Goal: Navigation & Orientation: Find specific page/section

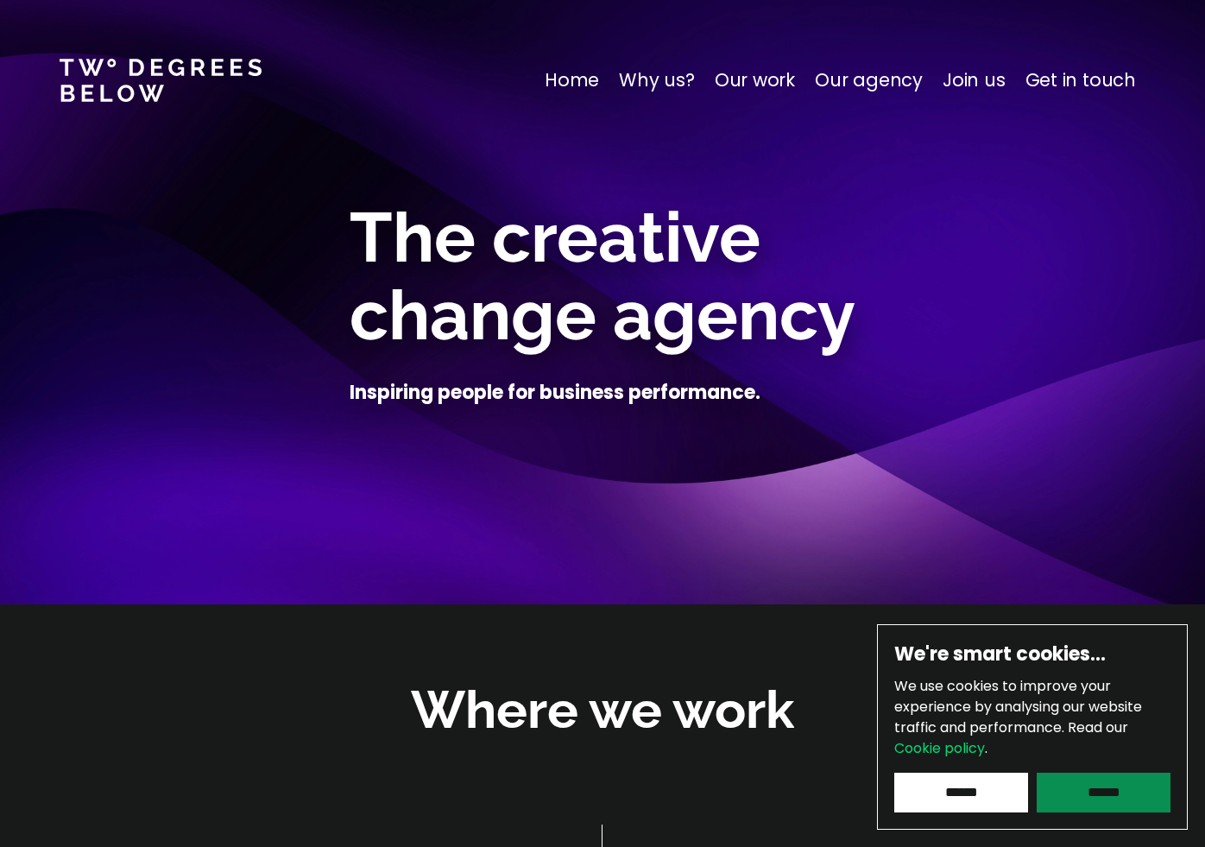
click at [1093, 805] on input "******" at bounding box center [1104, 793] width 134 height 40
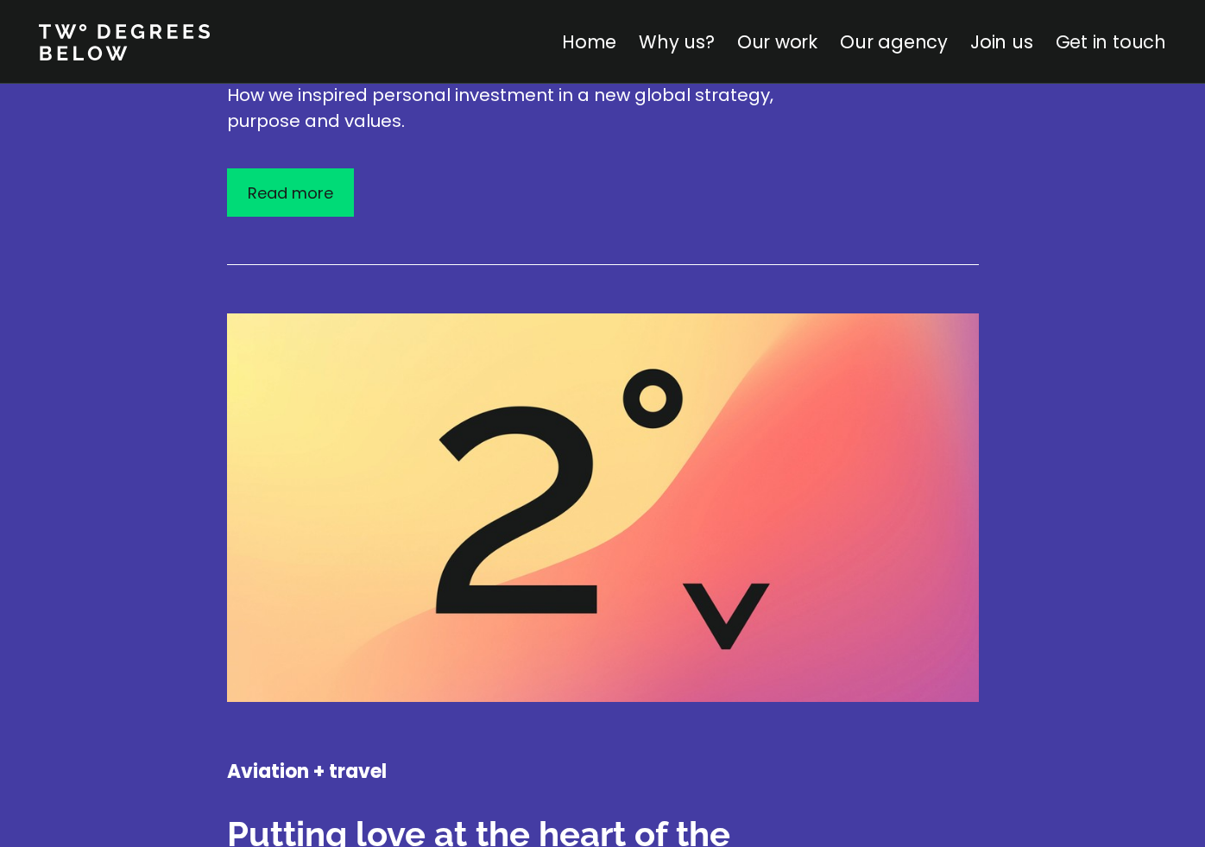
click at [1097, 39] on link "Get in touch" at bounding box center [1111, 41] width 111 height 25
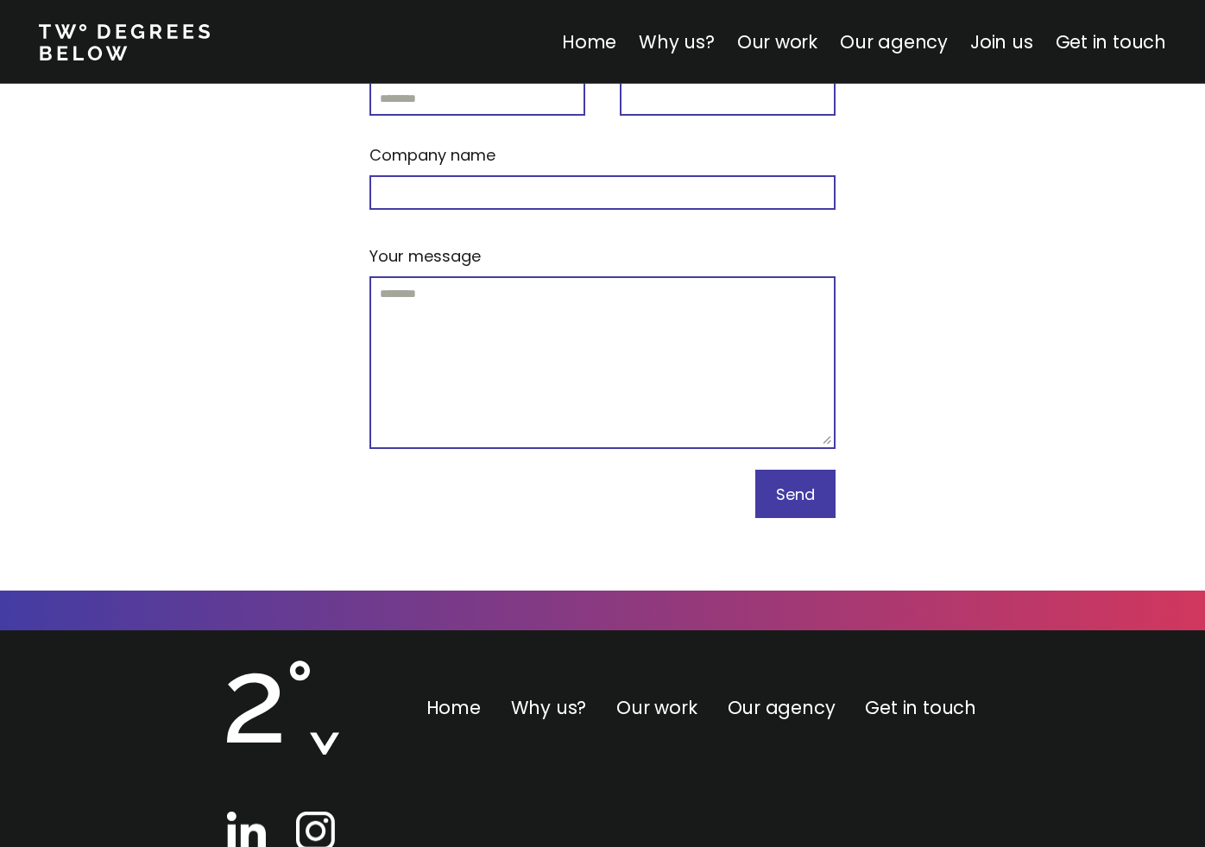
scroll to position [10552, 0]
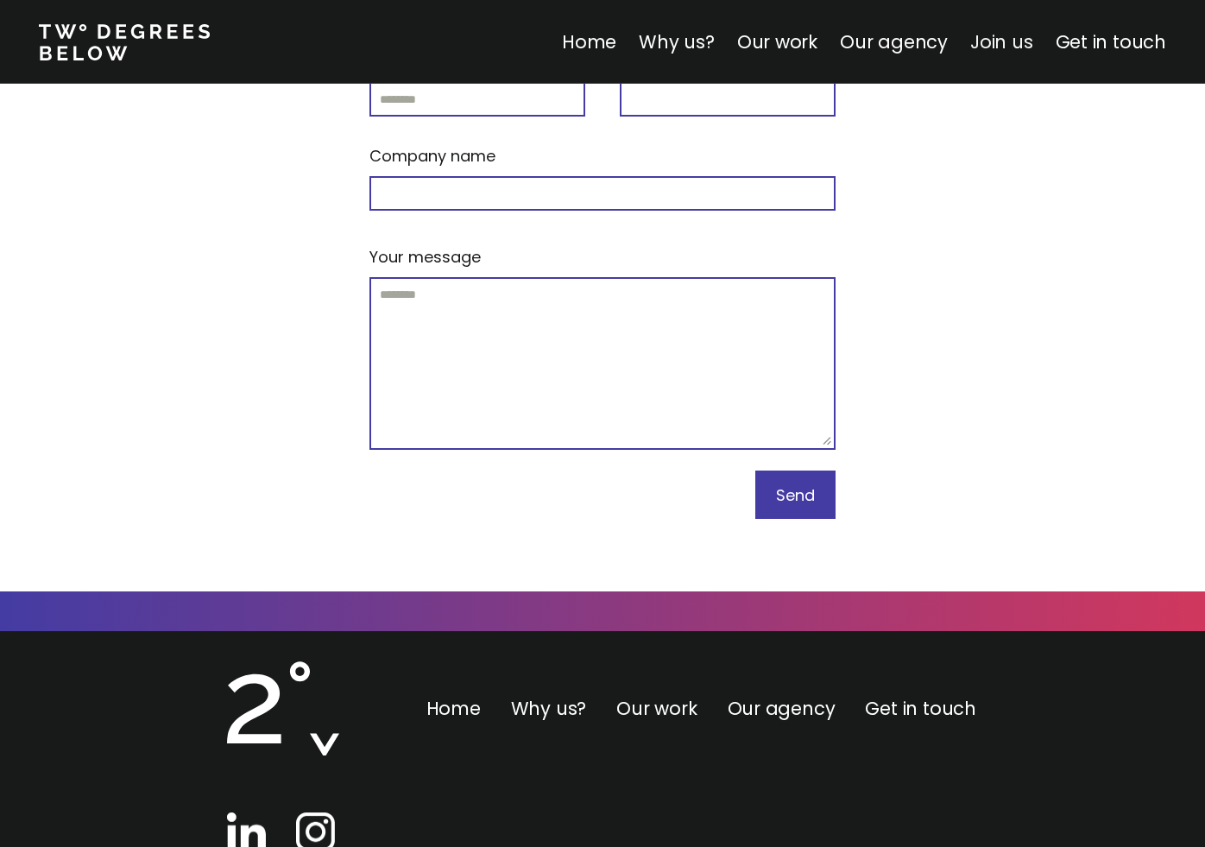
click at [1009, 47] on link "Join us" at bounding box center [1002, 41] width 63 height 25
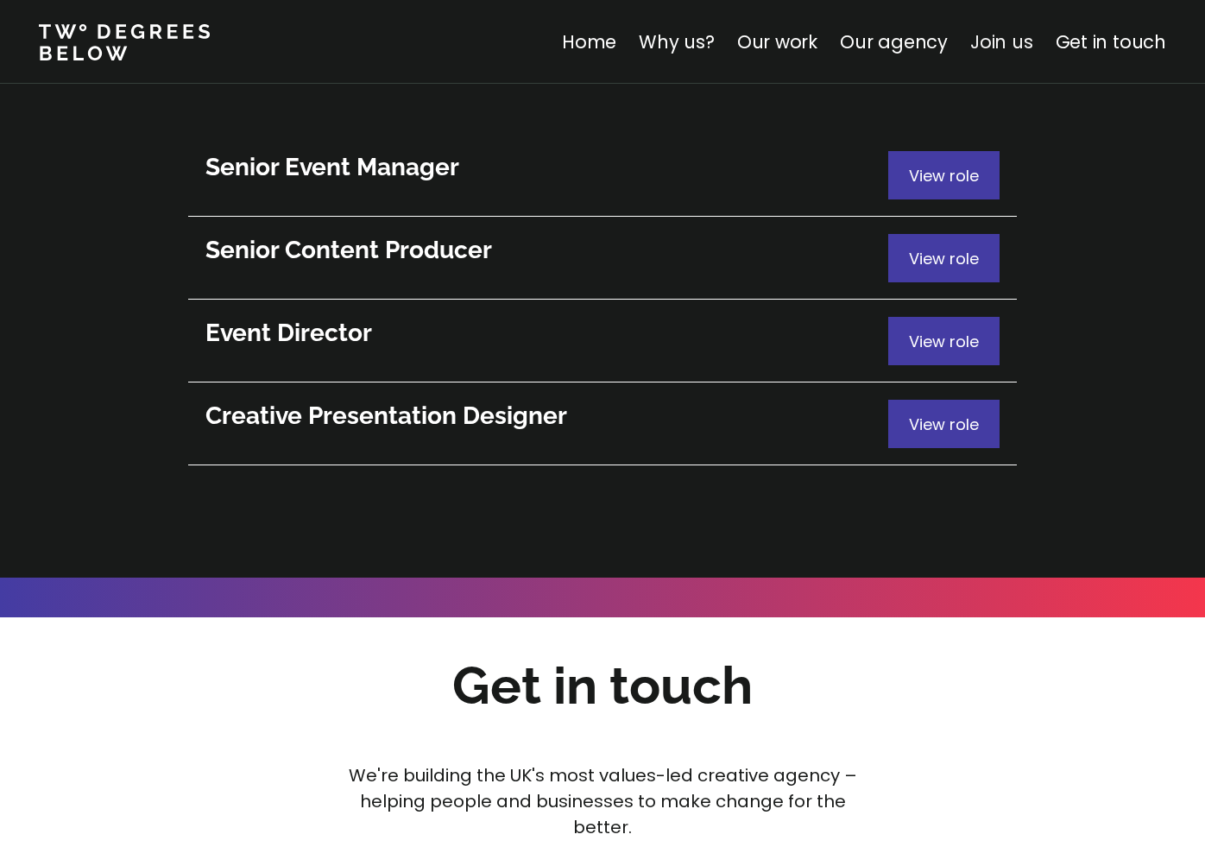
scroll to position [9393, 0]
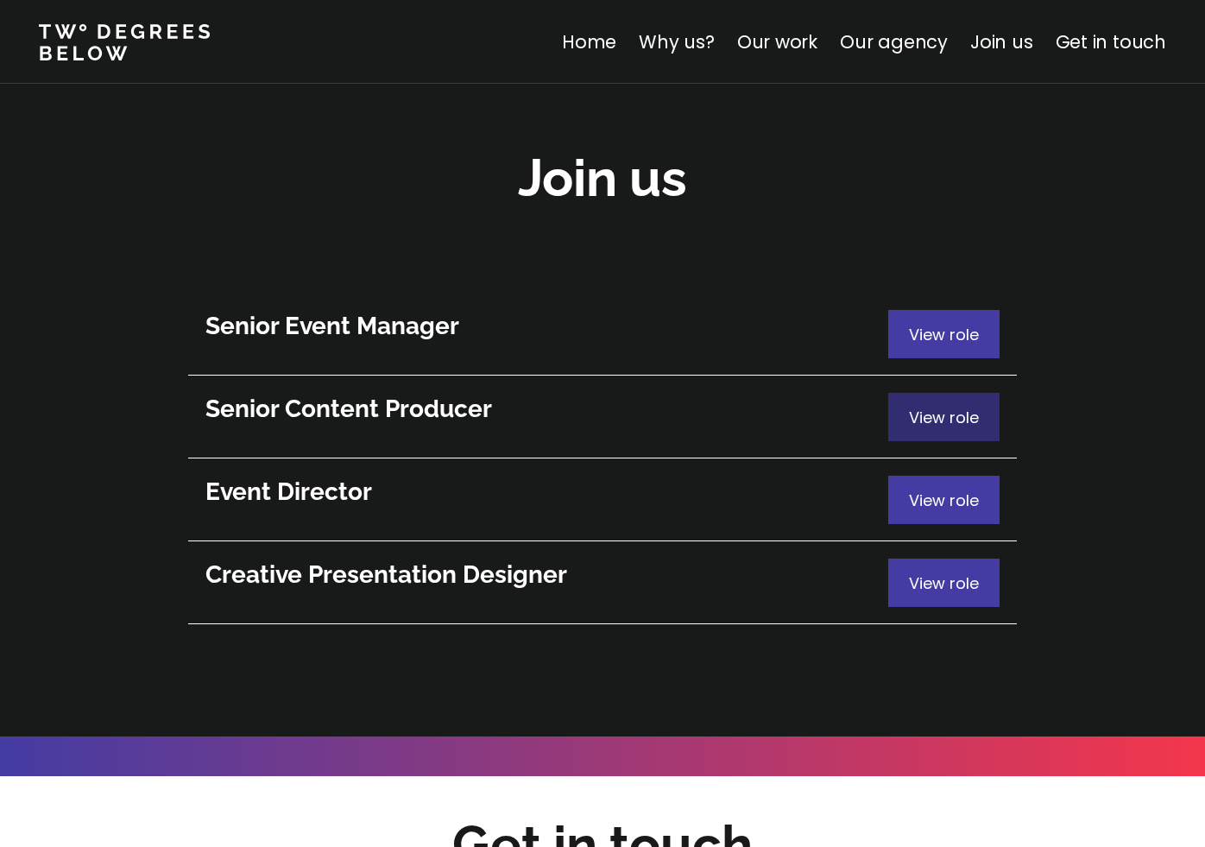
click at [942, 407] on span "View role" at bounding box center [944, 418] width 70 height 22
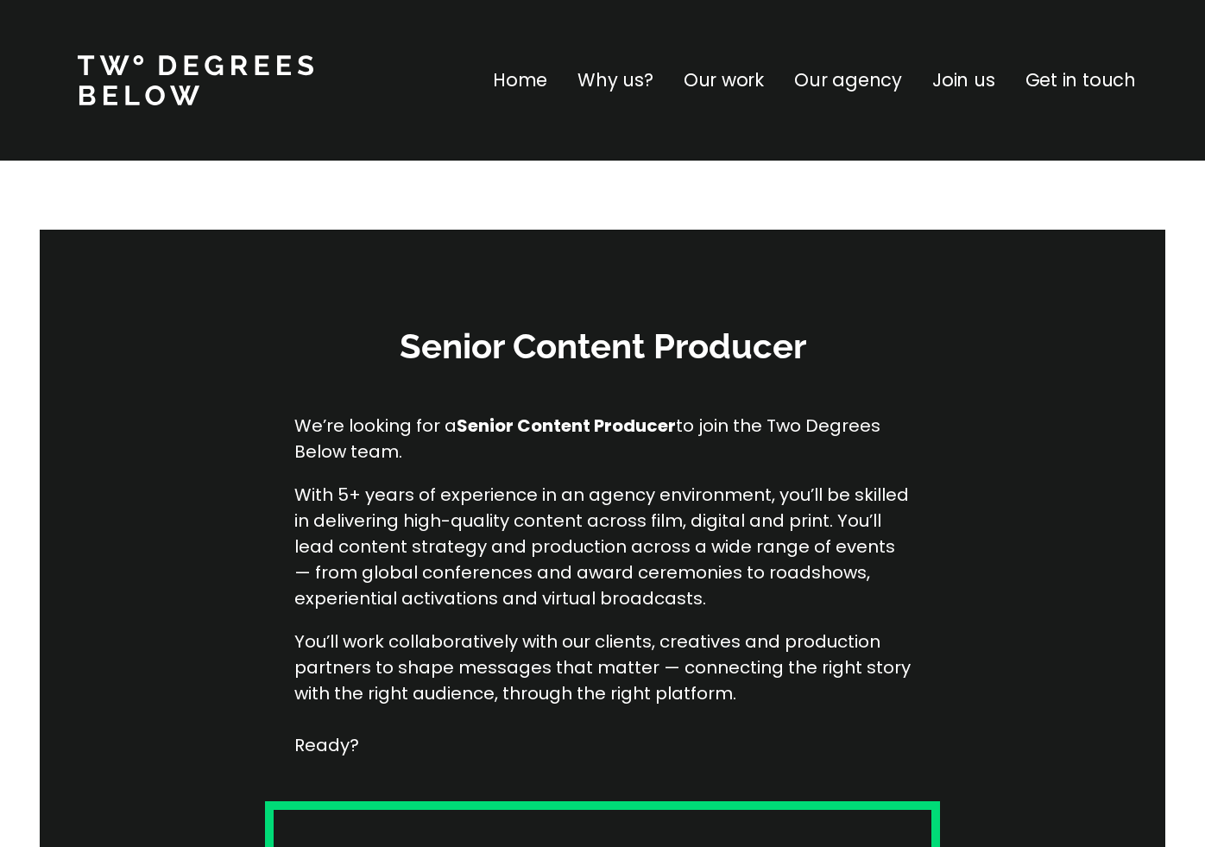
click at [736, 78] on p "Our work" at bounding box center [724, 80] width 80 height 28
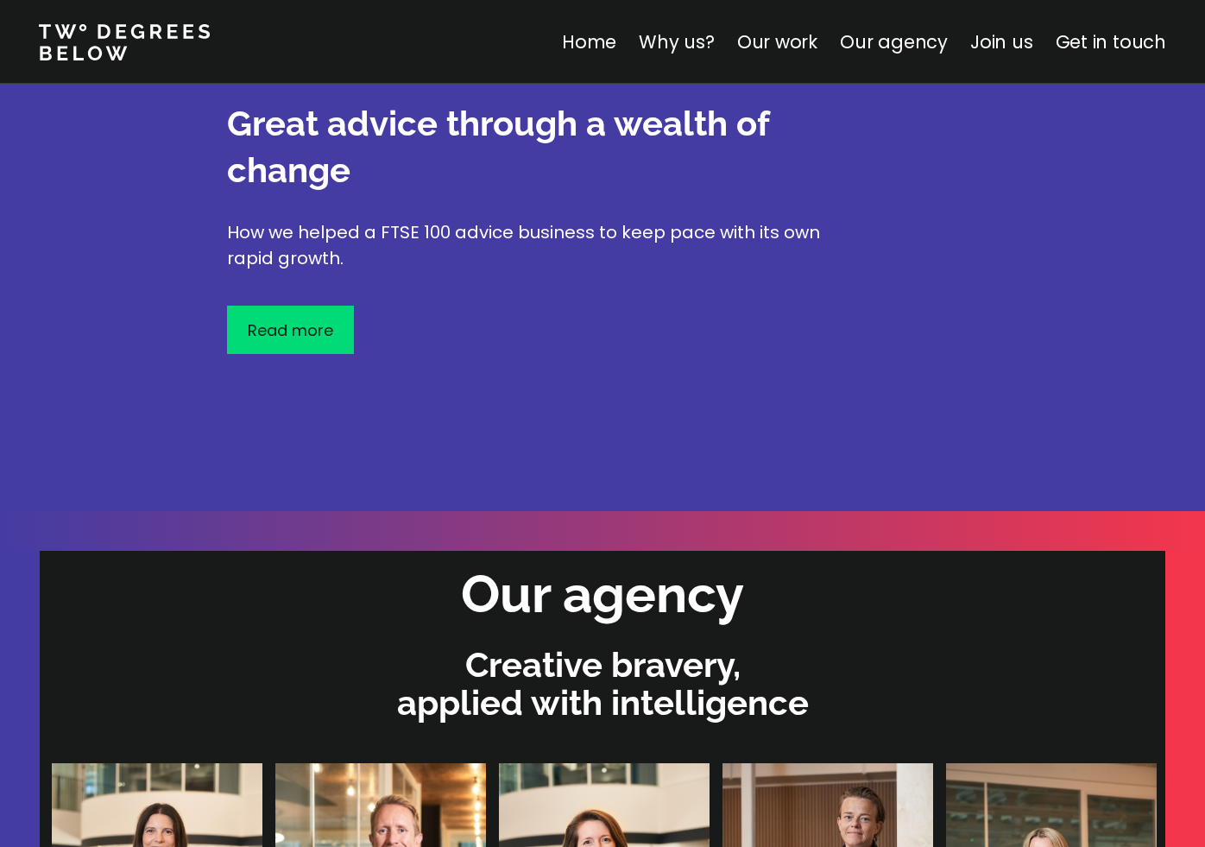
scroll to position [4800, 0]
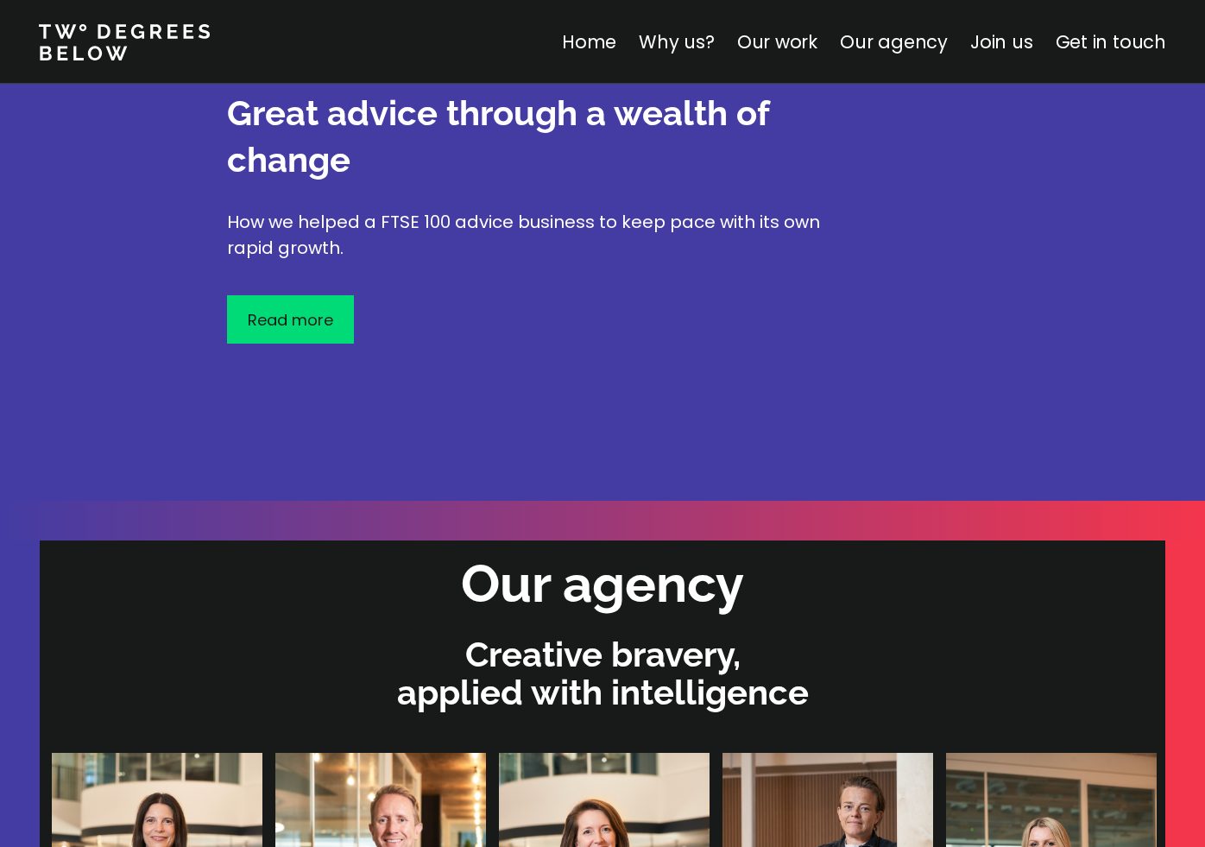
click at [692, 26] on nav "Home Why us? Our work Our agency Join us Get in touch" at bounding box center [602, 42] width 1205 height 84
click at [689, 43] on link "Why us?" at bounding box center [677, 41] width 76 height 25
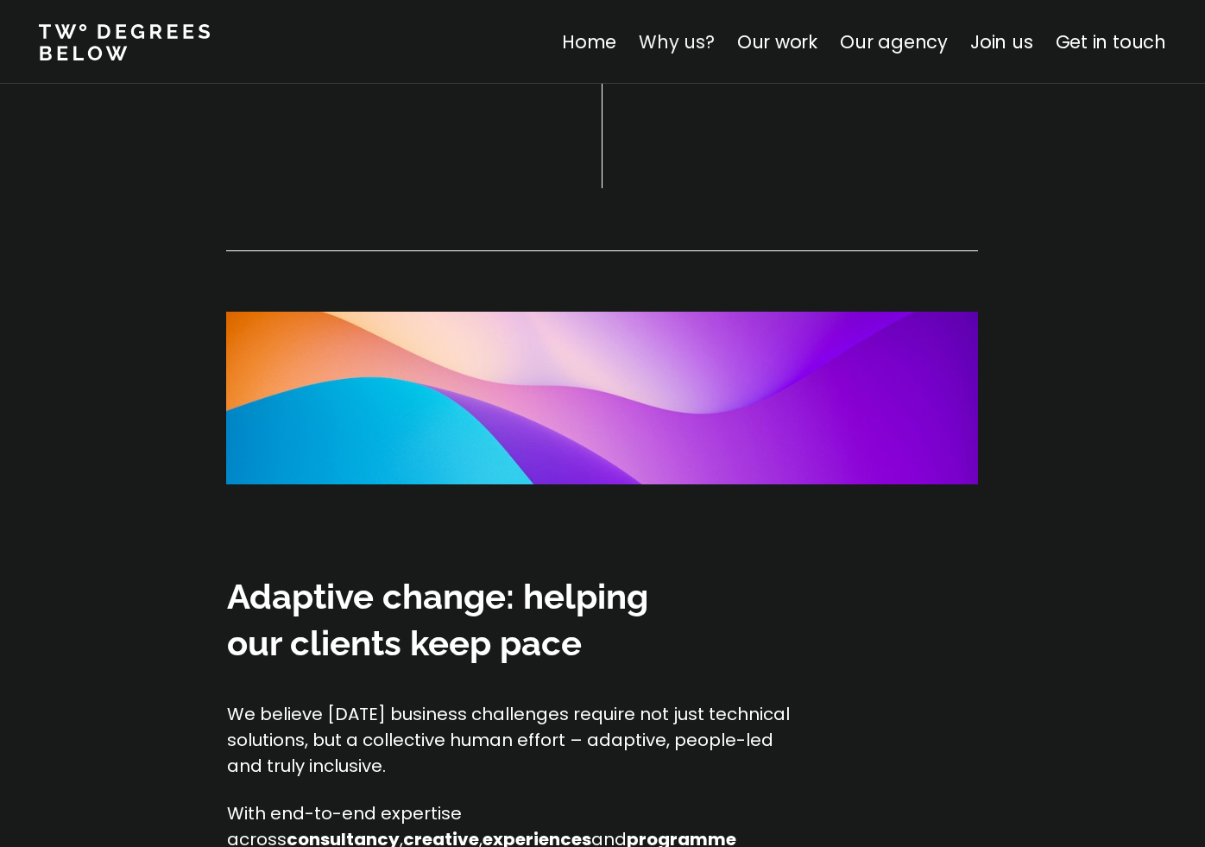
scroll to position [604, 0]
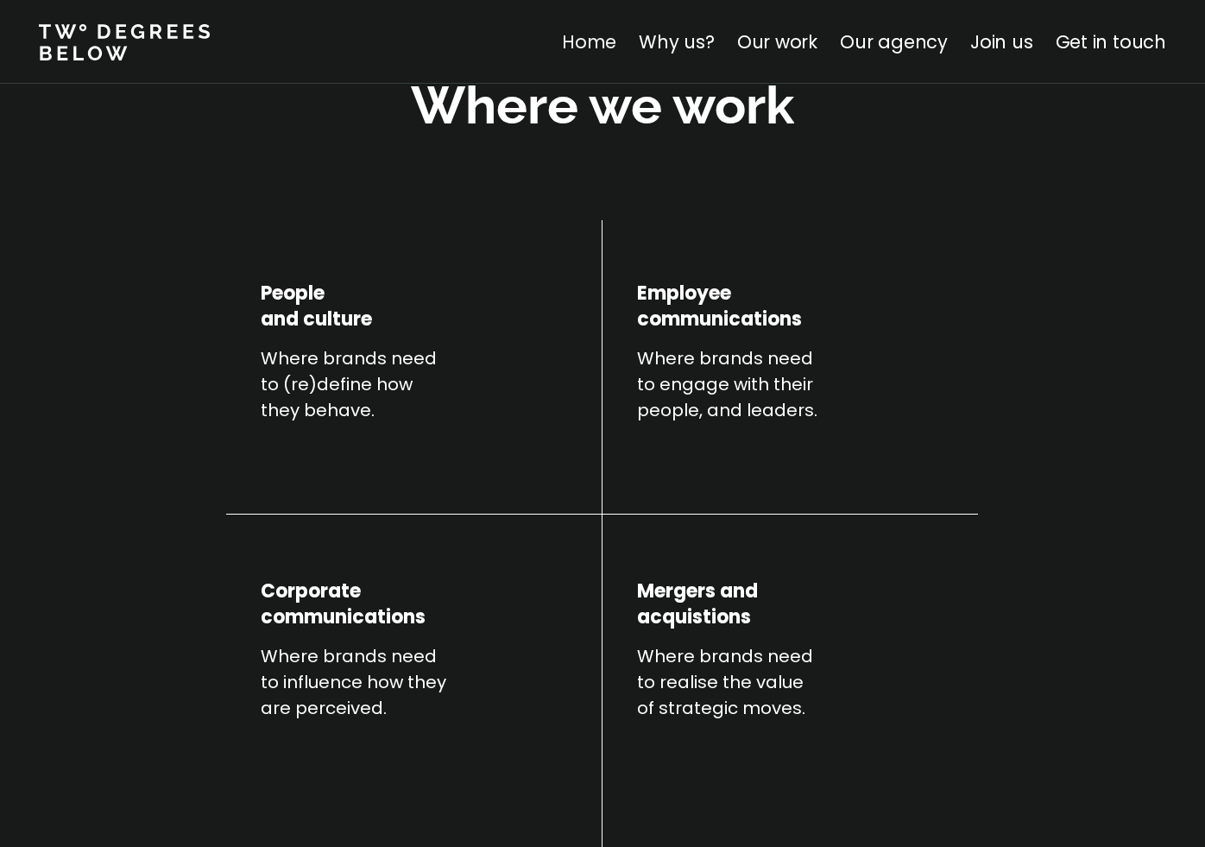
click at [617, 49] on link "Home" at bounding box center [589, 41] width 54 height 25
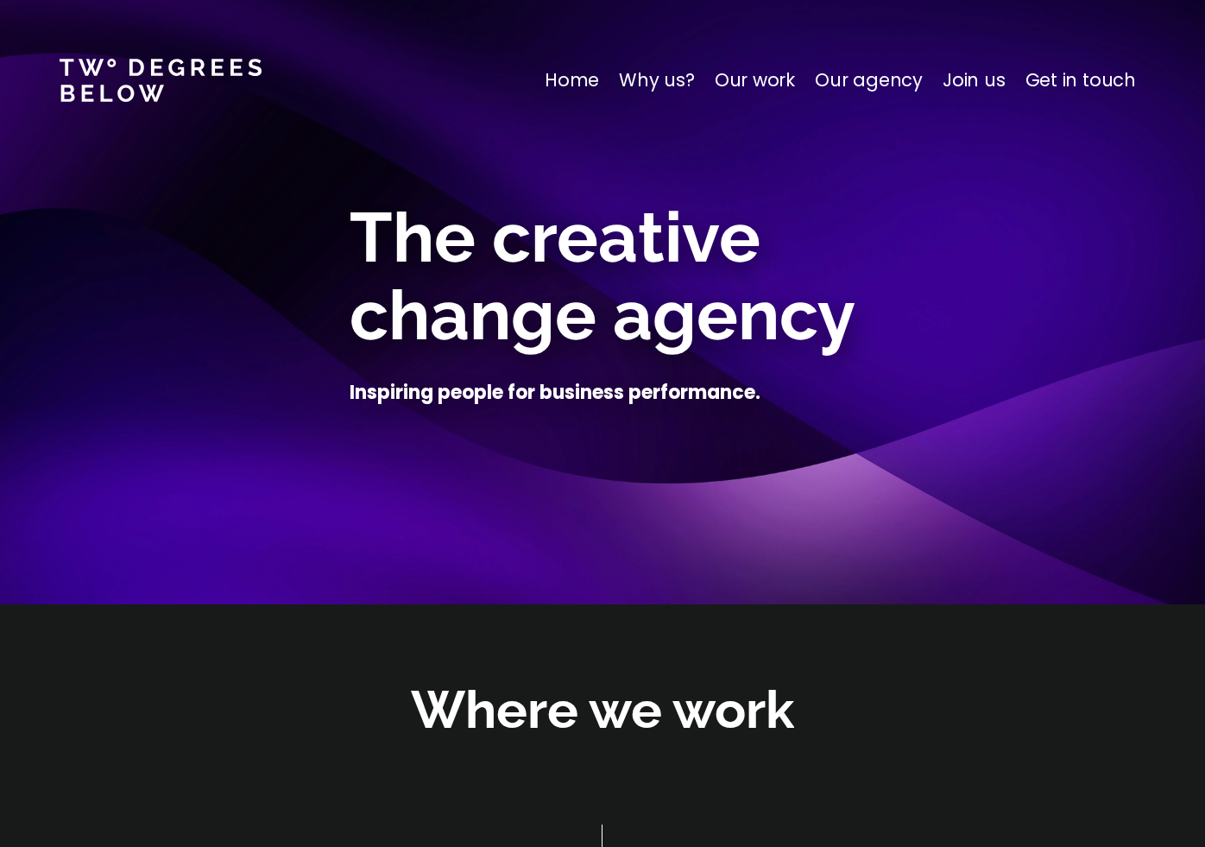
click at [869, 86] on p "Our agency" at bounding box center [869, 80] width 108 height 28
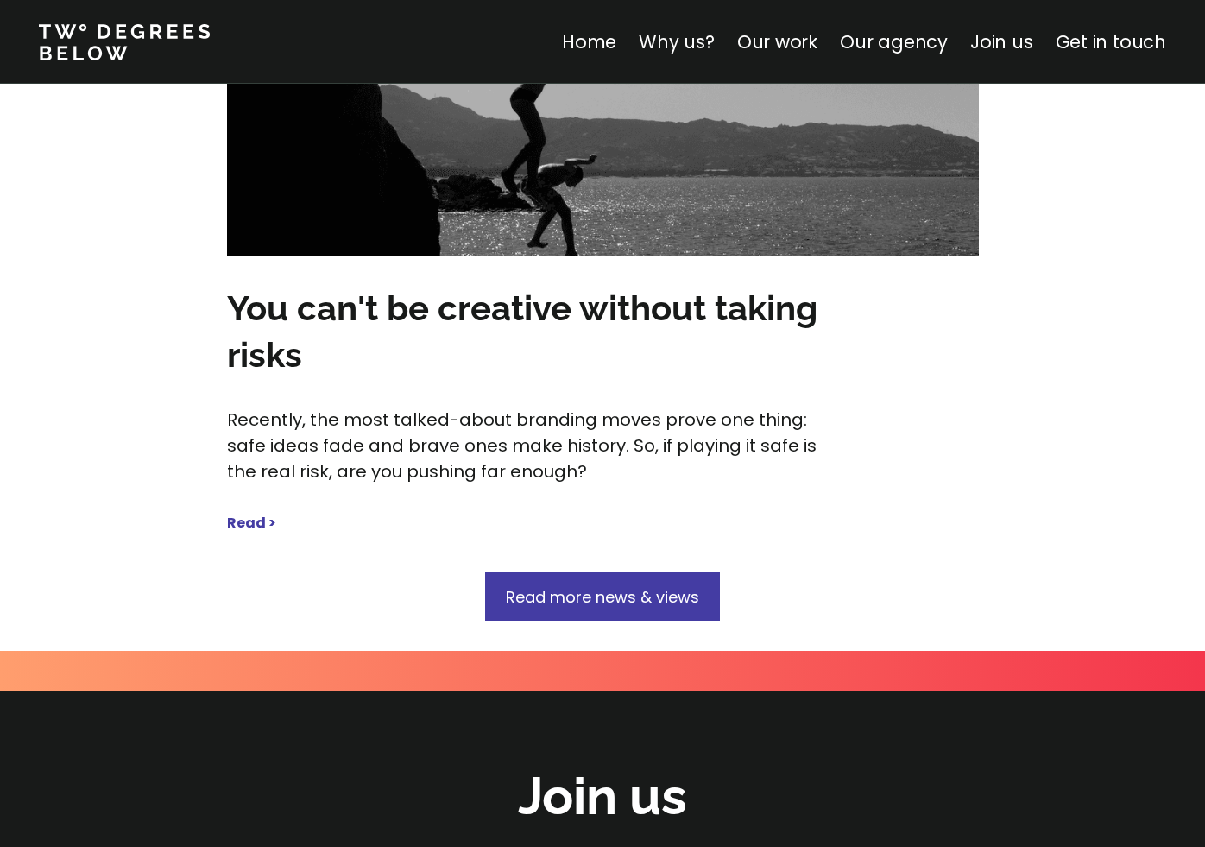
scroll to position [8711, 0]
